Goal: Task Accomplishment & Management: Complete application form

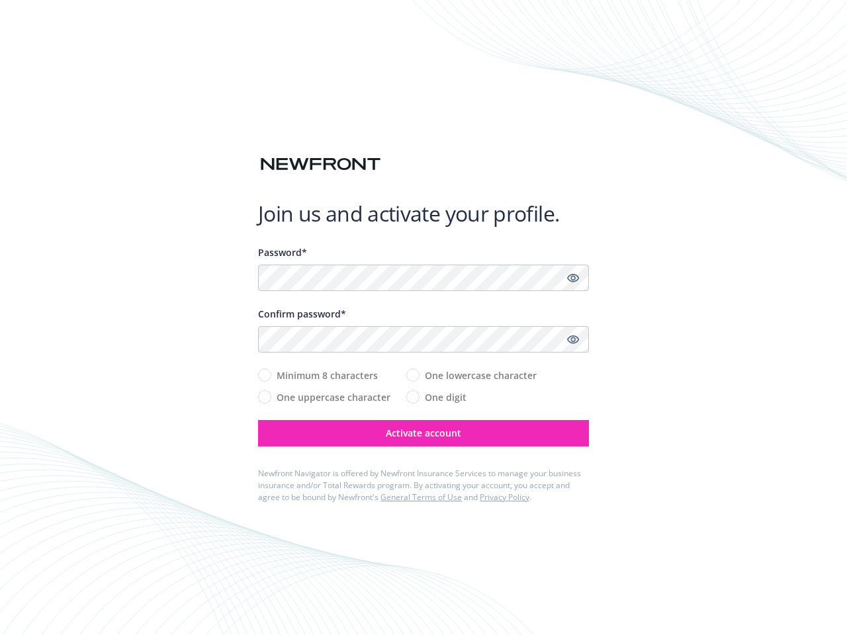
click at [424, 318] on div "Confirm password*" at bounding box center [423, 314] width 331 height 14
click at [573, 278] on icon "Show password" at bounding box center [573, 278] width 12 height 12
click at [573, 340] on icon "Show password" at bounding box center [573, 340] width 12 height 12
click at [424, 434] on span "Activate account" at bounding box center [423, 433] width 75 height 13
